Goal: Information Seeking & Learning: Understand process/instructions

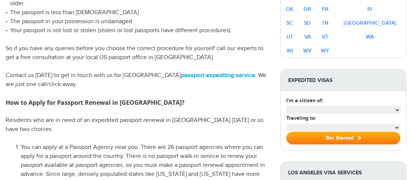
select select "**********"
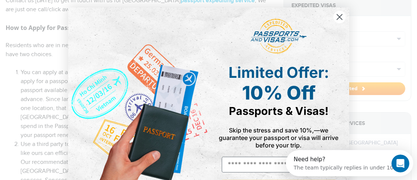
click at [337, 18] on icon "Close dialog" at bounding box center [339, 17] width 5 height 5
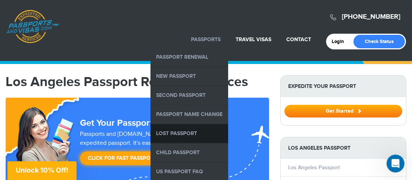
click at [184, 132] on link "Lost Passport" at bounding box center [189, 134] width 78 height 19
